Goal: Task Accomplishment & Management: Use online tool/utility

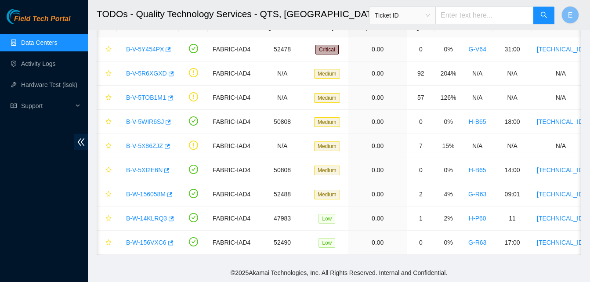
scroll to position [0, 13]
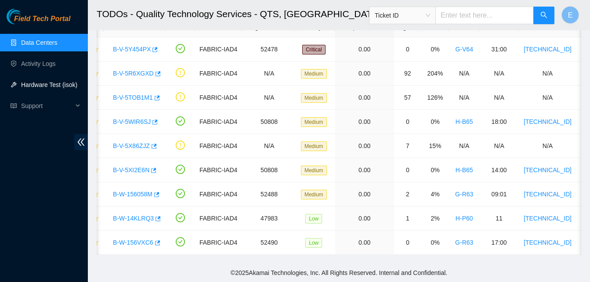
click at [42, 85] on link "Hardware Test (isok)" at bounding box center [49, 84] width 56 height 7
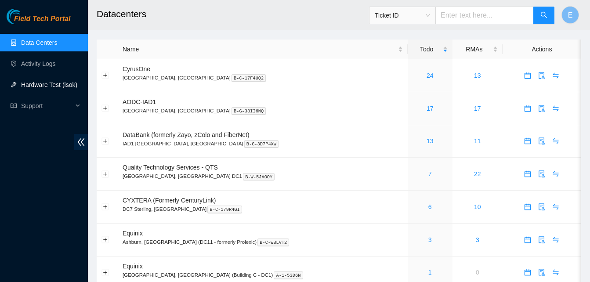
click at [45, 86] on link "Hardware Test (isok)" at bounding box center [49, 84] width 56 height 7
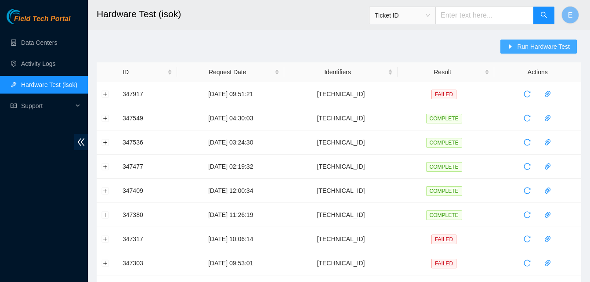
click at [519, 46] on span "Run Hardware Test" at bounding box center [543, 47] width 53 height 10
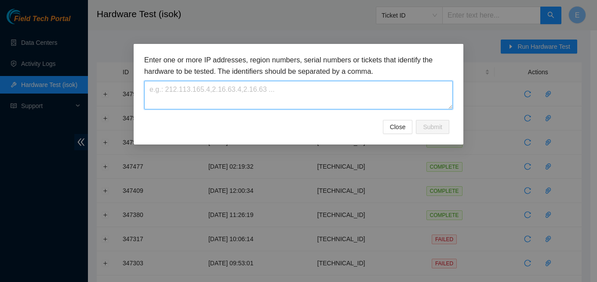
click at [273, 92] on textarea at bounding box center [298, 95] width 308 height 29
paste textarea "[TECHNICAL_ID]"
type textarea "[TECHNICAL_ID]"
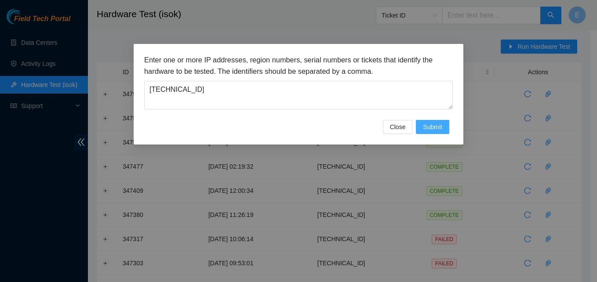
click at [430, 128] on span "Submit" at bounding box center [432, 127] width 19 height 10
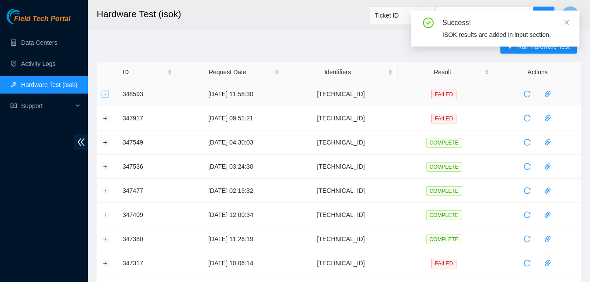
click at [105, 93] on button "Expand row" at bounding box center [105, 94] width 7 height 7
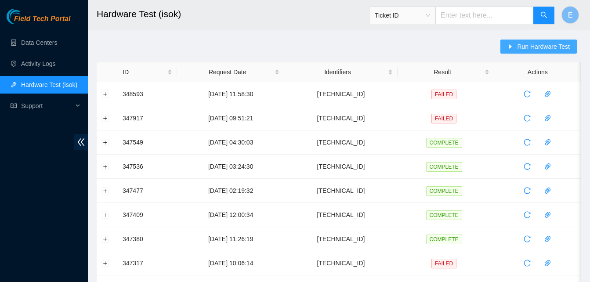
click at [540, 47] on span "Run Hardware Test" at bounding box center [543, 47] width 53 height 10
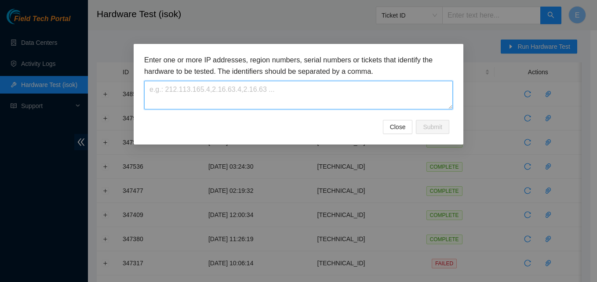
click at [370, 91] on textarea at bounding box center [298, 95] width 308 height 29
paste textarea "[TECHNICAL_ID]"
type textarea "[TECHNICAL_ID]"
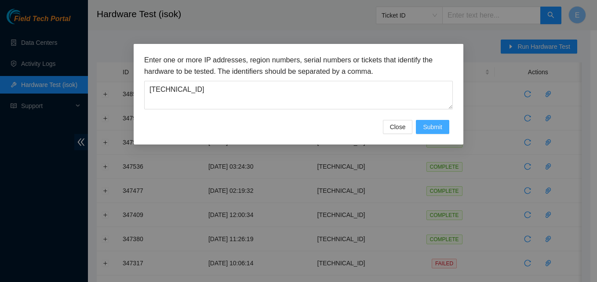
click at [438, 123] on span "Submit" at bounding box center [432, 127] width 19 height 10
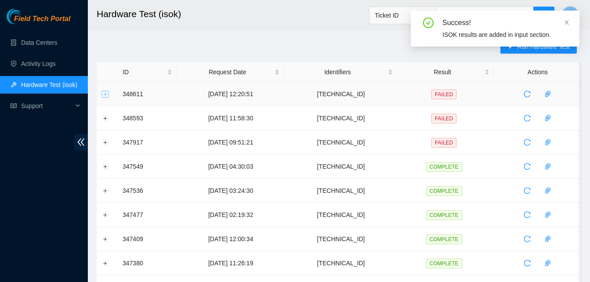
click at [105, 95] on button "Expand row" at bounding box center [105, 94] width 7 height 7
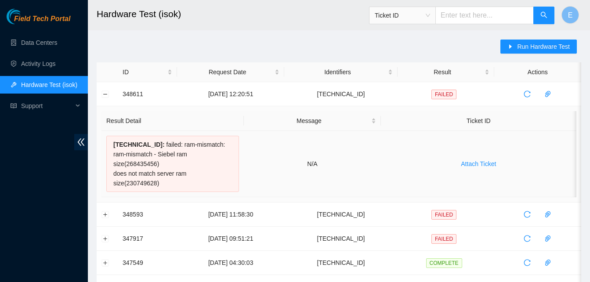
drag, startPoint x: 120, startPoint y: 95, endPoint x: 234, endPoint y: 184, distance: 144.0
copy tbody "348611 09-10-2025 12:20:51 23.52.15.142 FAILED Result Detail Message Ticket ID …"
click at [54, 42] on link "Data Centers" at bounding box center [39, 42] width 36 height 7
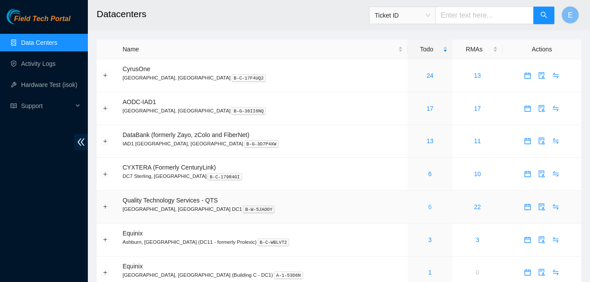
click at [428, 204] on link "6" at bounding box center [430, 206] width 4 height 7
click at [428, 206] on link "6" at bounding box center [430, 206] width 4 height 7
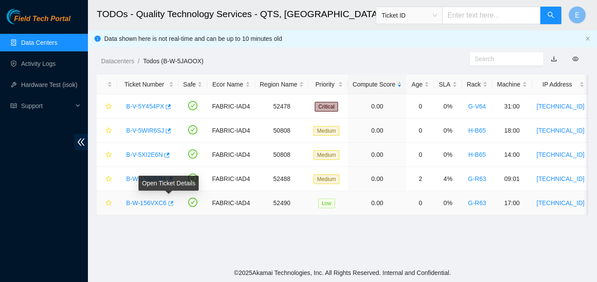
click at [167, 204] on icon "button" at bounding box center [170, 203] width 6 height 6
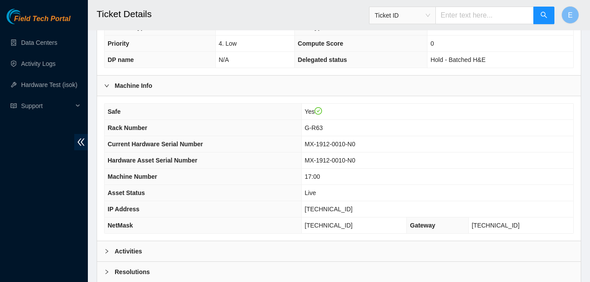
scroll to position [252, 0]
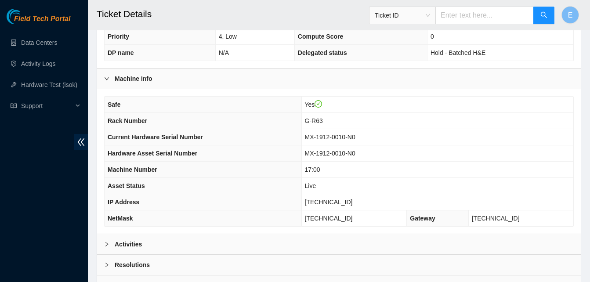
click at [133, 243] on b "Activities" at bounding box center [128, 244] width 27 height 10
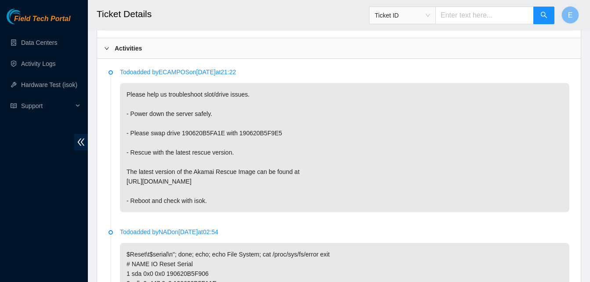
scroll to position [450, 0]
